Goal: Task Accomplishment & Management: Manage account settings

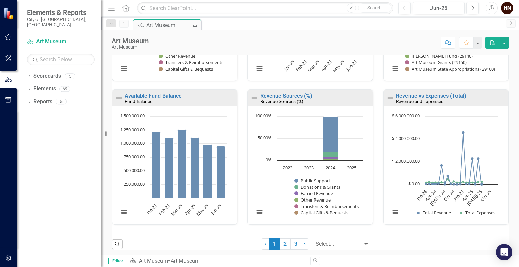
scroll to position [475, 0]
click at [293, 244] on link "3" at bounding box center [296, 243] width 11 height 11
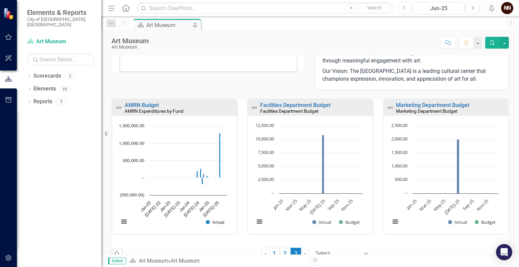
scroll to position [43, 0]
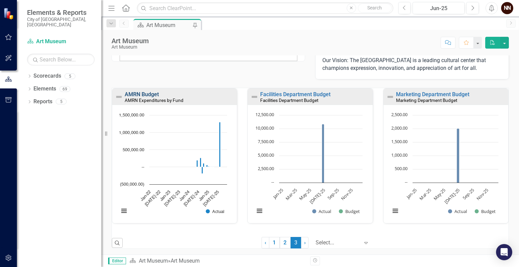
click at [154, 95] on link "AMRN Budget" at bounding box center [142, 94] width 34 height 6
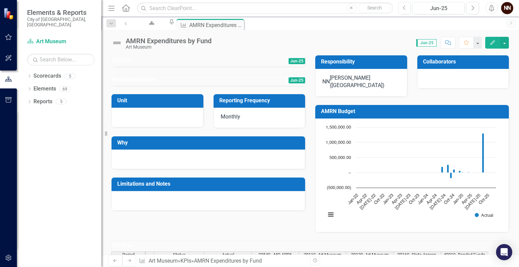
click at [333, 115] on td "AMRN Budget" at bounding box center [413, 112] width 185 height 11
click at [338, 112] on h3 "AMRN Budget" at bounding box center [413, 112] width 185 height 6
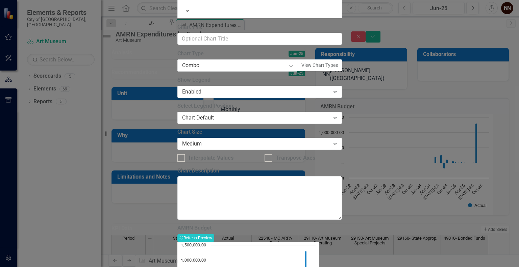
type input "AMRN Expenditures"
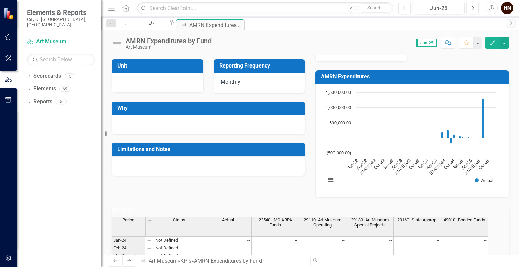
scroll to position [34, 0]
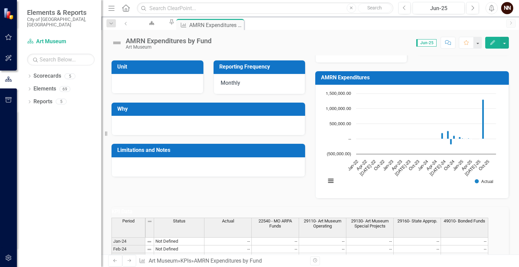
click at [458, 75] on h3 "AMRN Expenditures" at bounding box center [413, 78] width 185 height 6
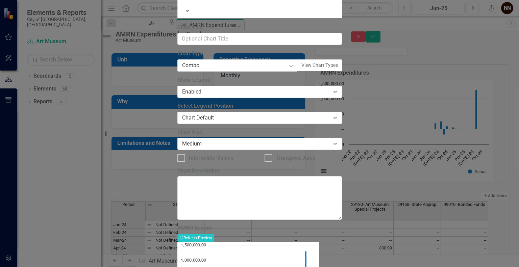
type input "AMRN Expenditures"
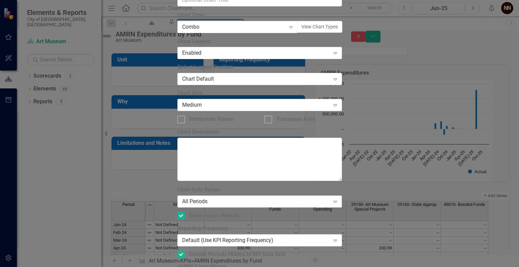
click at [268, 196] on div "All Periods Expand" at bounding box center [259, 202] width 165 height 12
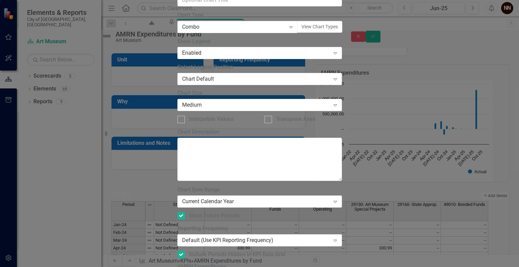
click at [295, 198] on div "Current Calendar Year" at bounding box center [256, 202] width 148 height 8
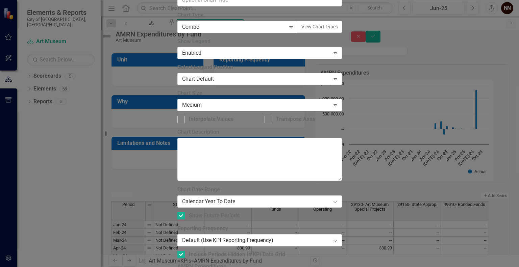
click at [337, 199] on icon "Expand" at bounding box center [335, 201] width 7 height 5
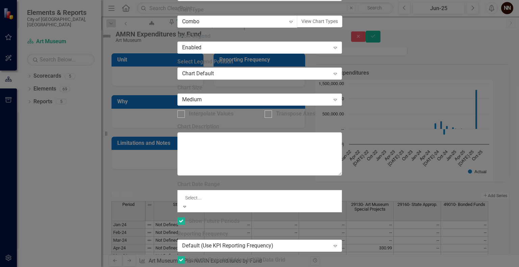
click at [260, 267] on div "All Periods" at bounding box center [259, 271] width 519 height 8
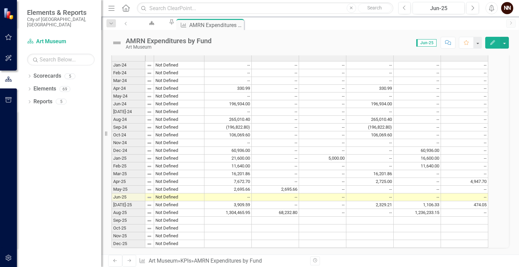
scroll to position [216, 0]
